Goal: Information Seeking & Learning: Learn about a topic

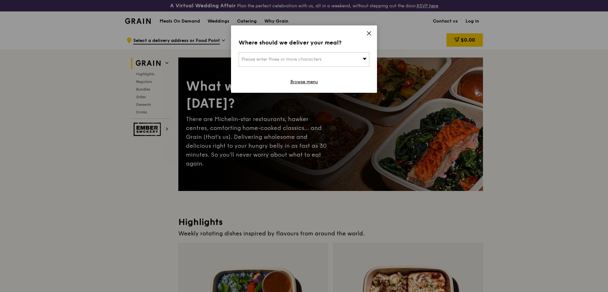
click at [369, 34] on icon at bounding box center [369, 33] width 4 height 4
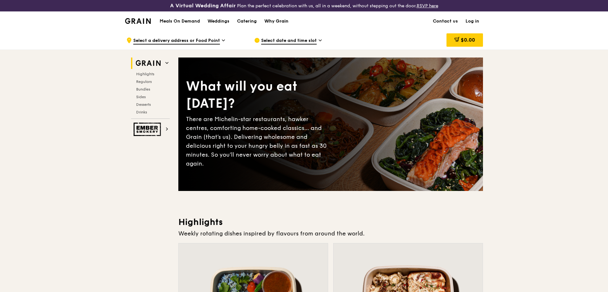
click at [277, 20] on div "Why Grain" at bounding box center [276, 21] width 24 height 19
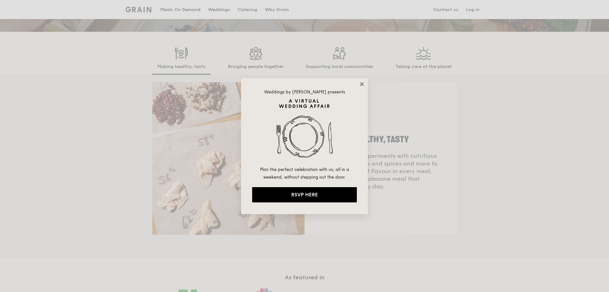
click at [362, 83] on icon at bounding box center [361, 83] width 3 height 3
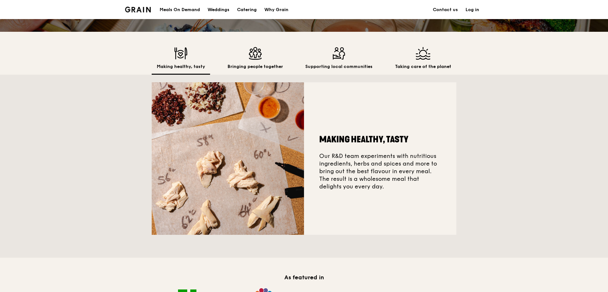
drag, startPoint x: 390, startPoint y: 194, endPoint x: 323, endPoint y: 141, distance: 85.9
click at [323, 141] on div "Making healthy, tasty Our R&D team experiments with nutritious ingredients, her…" at bounding box center [380, 158] width 152 height 152
copy div "Making healthy, tasty Our R&D team experiments with nutritious ingredients, her…"
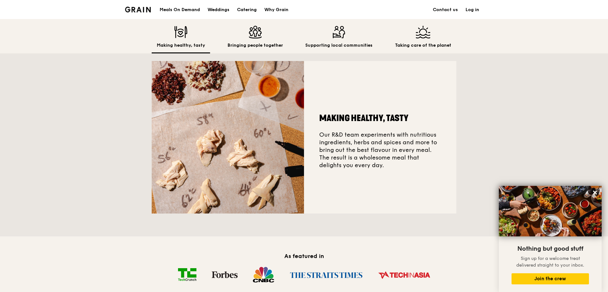
scroll to position [127, 0]
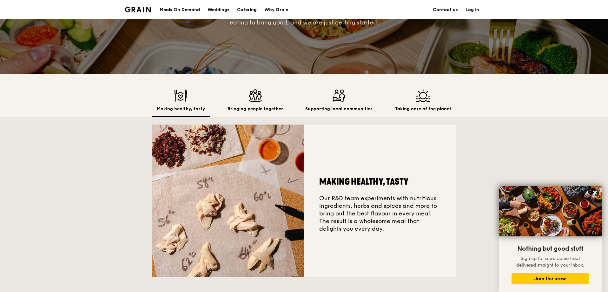
click at [257, 107] on h2 "Bringing people together" at bounding box center [256, 109] width 56 height 6
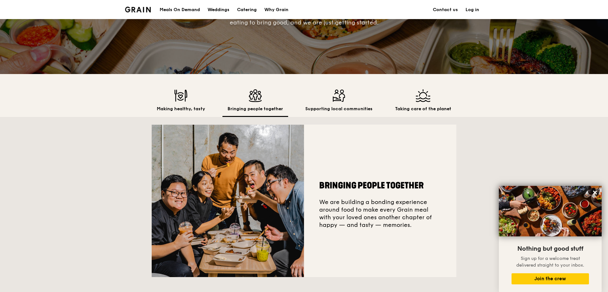
click at [256, 102] on div "Bringing people together" at bounding box center [255, 103] width 66 height 28
drag, startPoint x: 319, startPoint y: 186, endPoint x: 423, endPoint y: 235, distance: 115.1
click at [423, 235] on div "Bringing people together We are building a bonding experience around food to ma…" at bounding box center [380, 200] width 152 height 152
copy div "Bringing people together We are building a bonding experience around food to ma…"
click at [338, 104] on div "Supporting local communities" at bounding box center [338, 103] width 77 height 28
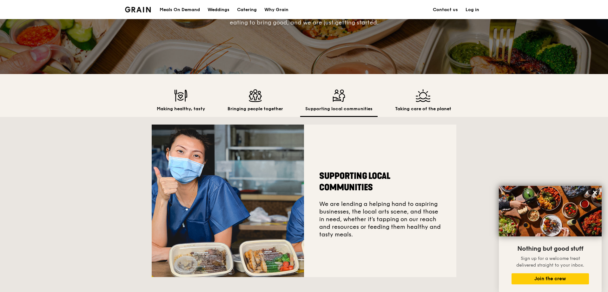
click at [336, 99] on img at bounding box center [338, 95] width 67 height 13
drag, startPoint x: 322, startPoint y: 180, endPoint x: 355, endPoint y: 241, distance: 69.3
click at [355, 241] on div "Supporting local communities We are lending a helping hand to aspiring business…" at bounding box center [380, 200] width 152 height 152
copy div "Supporting local communities We are lending a helping hand to aspiring business…"
click at [398, 99] on img at bounding box center [423, 95] width 56 height 13
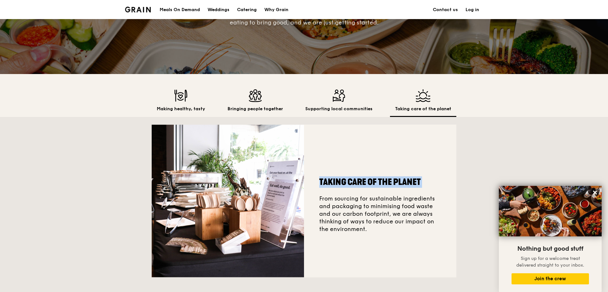
click at [412, 101] on img at bounding box center [423, 95] width 56 height 13
click at [321, 194] on div "Taking care of the planet From sourcing for sustainable ingredients and packagi…" at bounding box center [380, 200] width 152 height 153
drag, startPoint x: 320, startPoint y: 189, endPoint x: 372, endPoint y: 239, distance: 71.8
click at [372, 239] on div "Taking care of the planet From sourcing for sustainable ingredients and packagi…" at bounding box center [380, 200] width 152 height 153
copy div "Taking care of the planet From sourcing for sustainable ingredients and packagi…"
